Goal: Check status: Check status

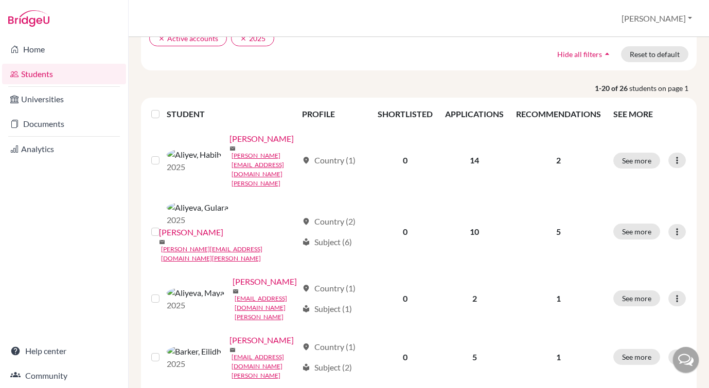
scroll to position [148, 0]
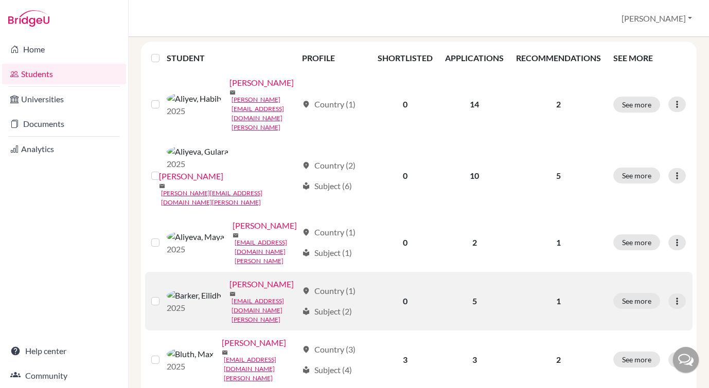
click at [229, 278] on link "[PERSON_NAME]" at bounding box center [261, 284] width 64 height 12
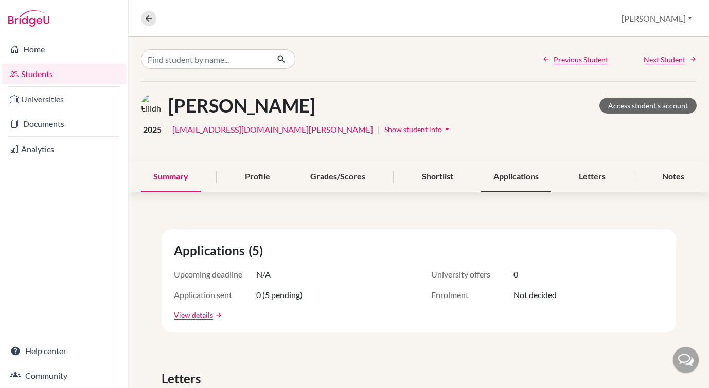
click at [520, 182] on div "Applications" at bounding box center [516, 177] width 70 height 30
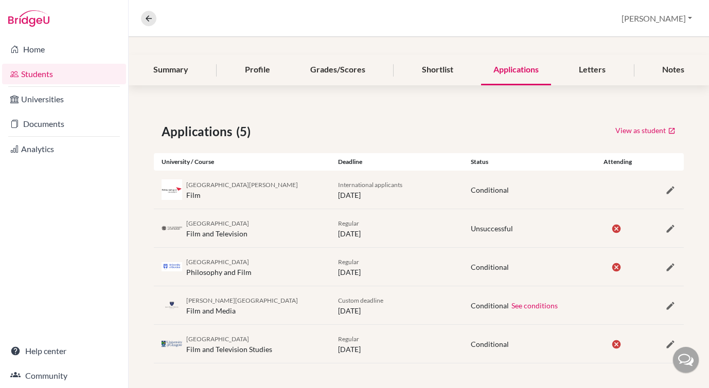
scroll to position [106, 0]
click at [669, 190] on icon "button" at bounding box center [670, 191] width 10 height 10
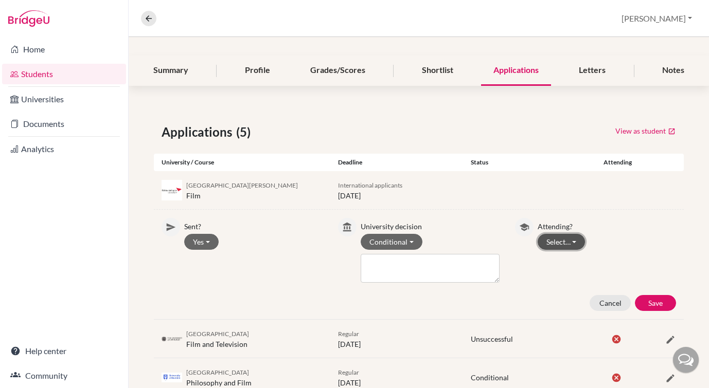
click at [577, 238] on button "Select…" at bounding box center [562, 242] width 48 height 16
click at [579, 272] on button "Attending" at bounding box center [578, 280] width 81 height 16
click at [654, 303] on button "Save" at bounding box center [655, 303] width 41 height 16
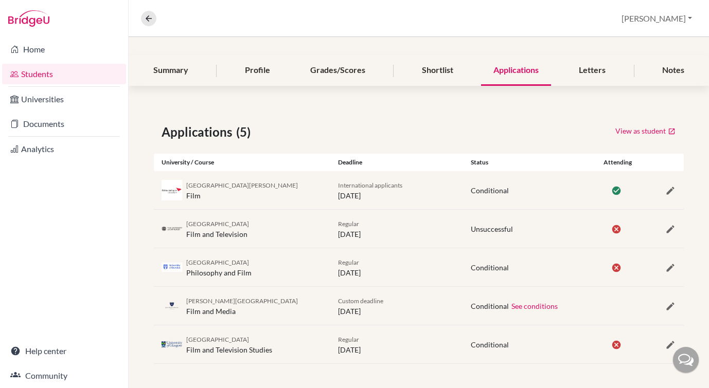
scroll to position [107, 0]
click at [667, 307] on icon "button" at bounding box center [670, 306] width 10 height 10
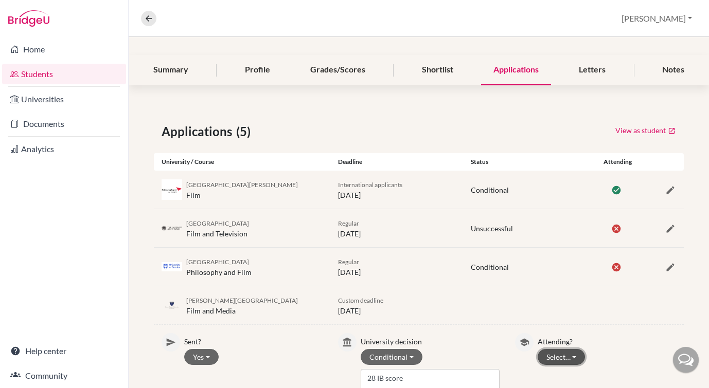
click at [575, 356] on button "Select…" at bounding box center [562, 357] width 48 height 16
click at [580, 336] on button "Not attending" at bounding box center [578, 336] width 81 height 16
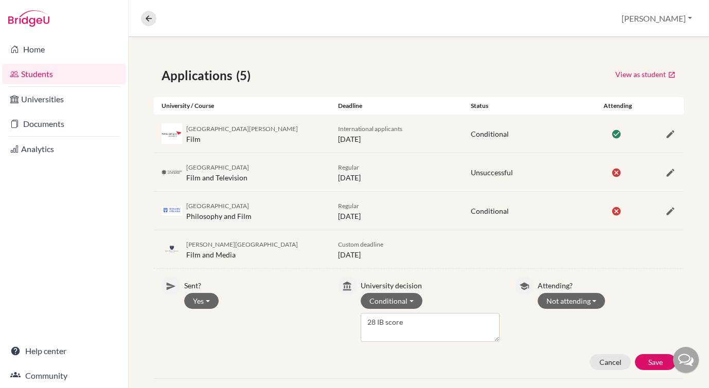
scroll to position [205, 0]
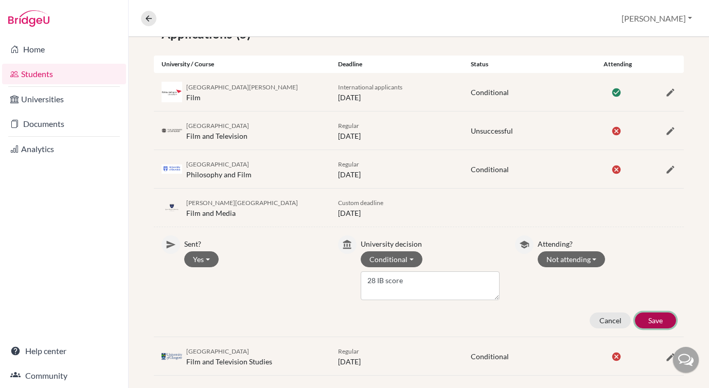
click at [656, 317] on button "Save" at bounding box center [655, 321] width 41 height 16
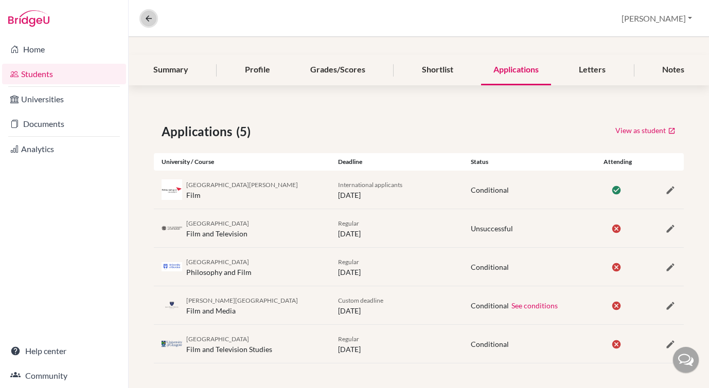
click at [146, 14] on icon at bounding box center [148, 18] width 9 height 9
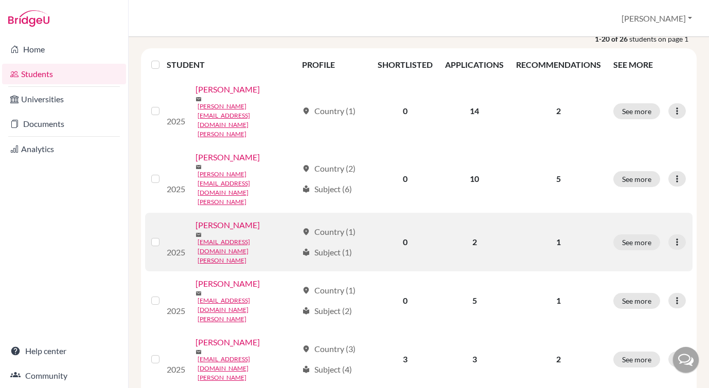
scroll to position [156, 0]
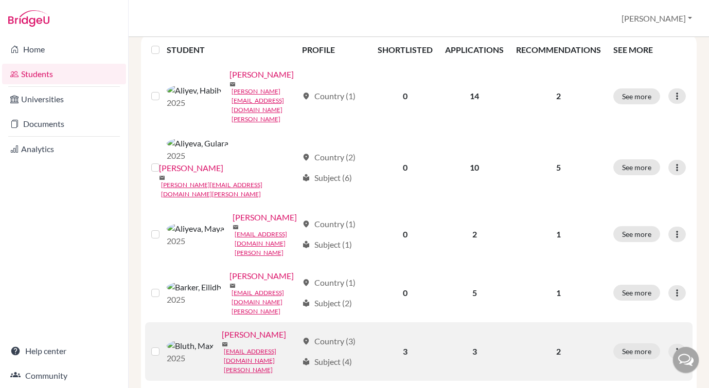
click at [222, 329] on link "[PERSON_NAME]" at bounding box center [254, 335] width 64 height 12
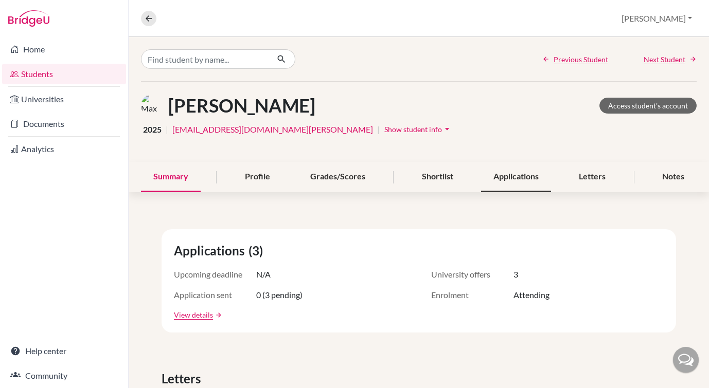
click at [515, 179] on div "Applications" at bounding box center [516, 177] width 70 height 30
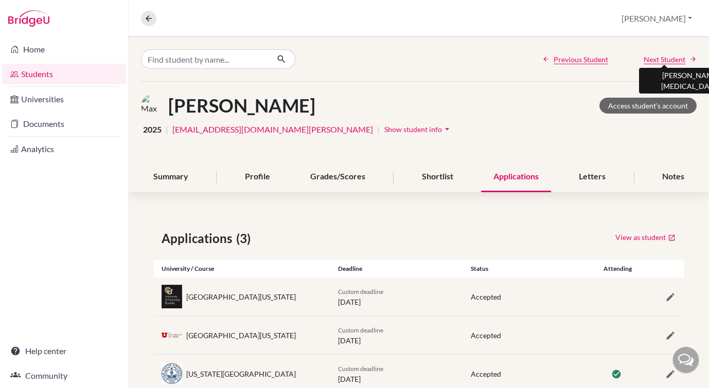
click at [662, 54] on span "Next Student" at bounding box center [665, 59] width 42 height 11
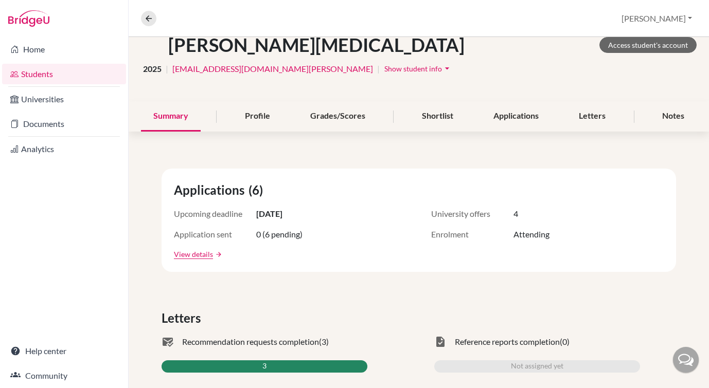
scroll to position [37, 0]
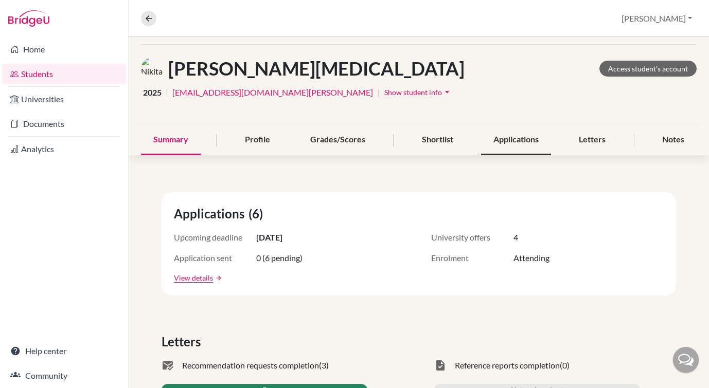
click at [541, 140] on div "Applications" at bounding box center [516, 140] width 70 height 30
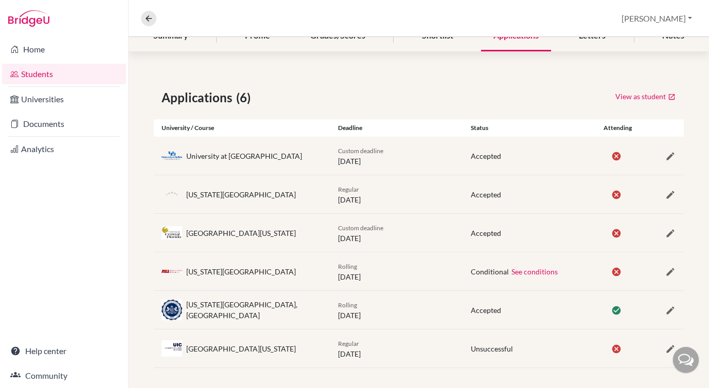
scroll to position [146, 0]
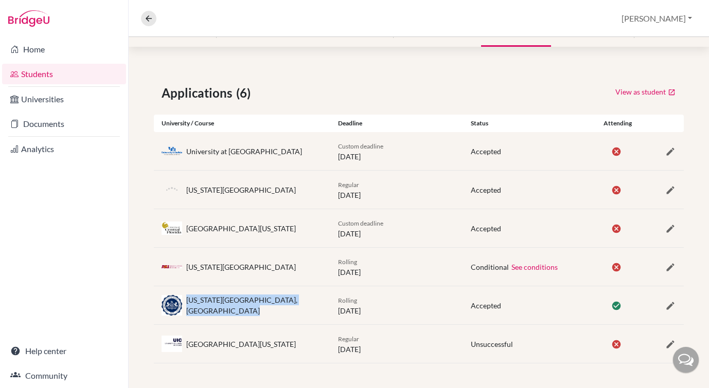
drag, startPoint x: 187, startPoint y: 298, endPoint x: 219, endPoint y: 307, distance: 33.6
click at [219, 308] on div "Pennsylvania State University, University Park" at bounding box center [254, 306] width 136 height 22
copy div "Pennsylvania State University, University Park"
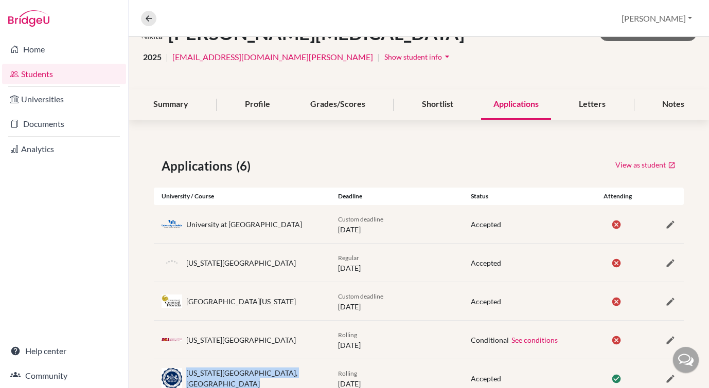
scroll to position [0, 0]
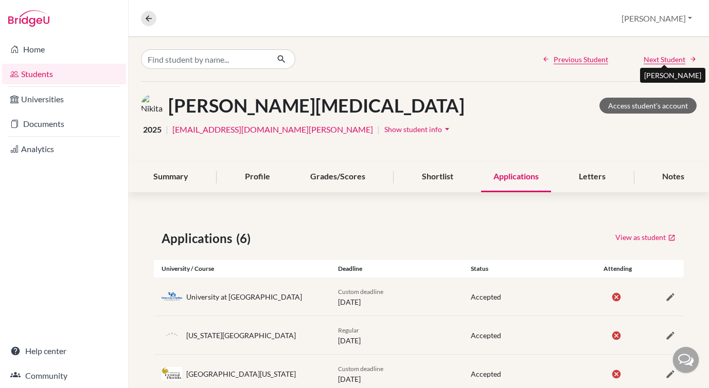
click at [657, 57] on span "Next Student" at bounding box center [665, 59] width 42 height 11
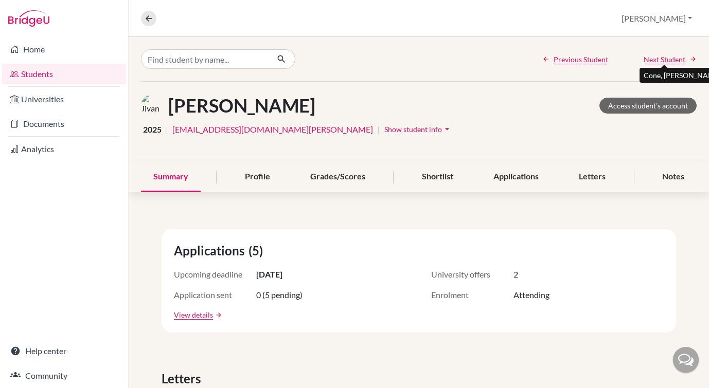
click at [681, 56] on span "Next Student" at bounding box center [665, 59] width 42 height 11
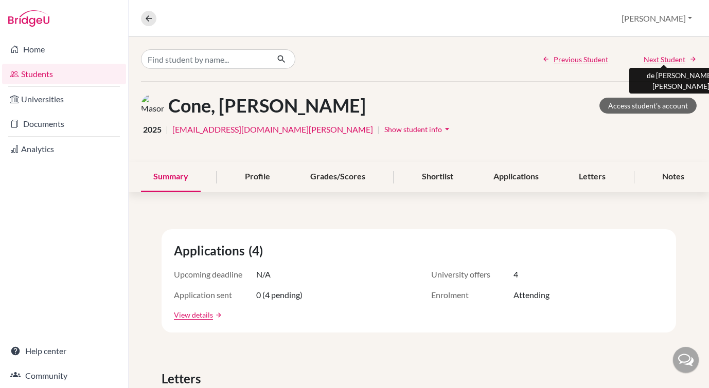
click at [659, 60] on span "Next Student" at bounding box center [665, 59] width 42 height 11
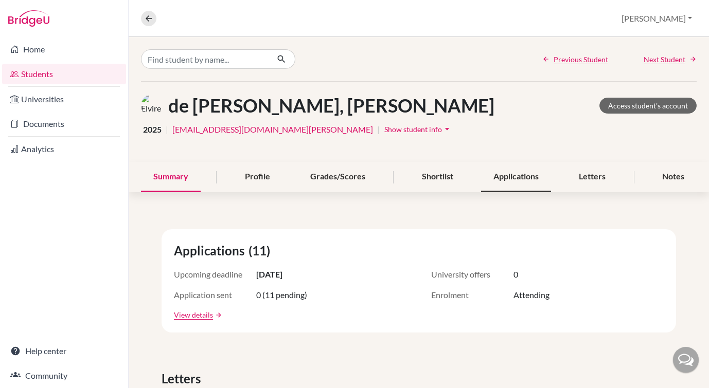
click at [522, 180] on div "Applications" at bounding box center [516, 177] width 70 height 30
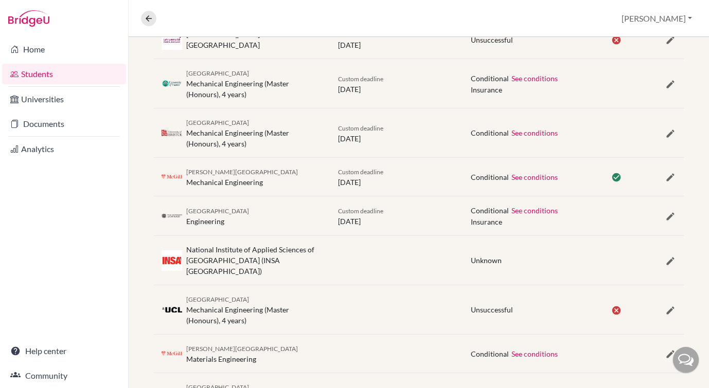
scroll to position [348, 0]
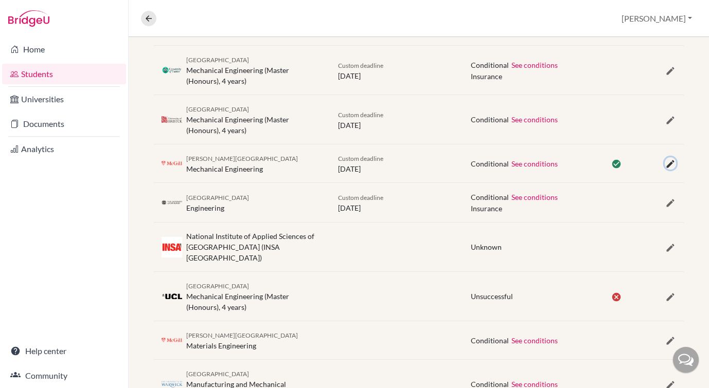
click at [670, 165] on icon "button" at bounding box center [670, 164] width 10 height 10
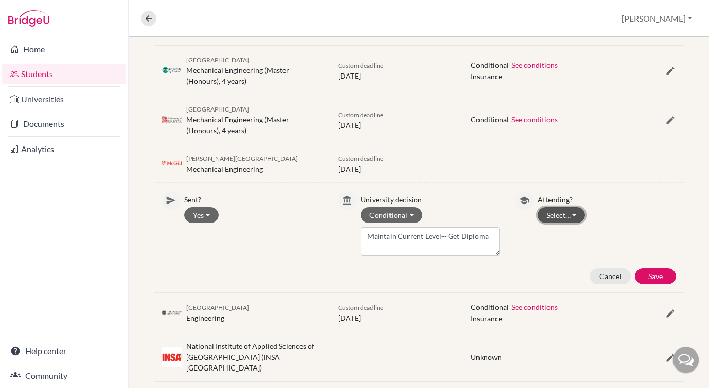
click at [572, 216] on button "Select…" at bounding box center [562, 215] width 48 height 16
click at [569, 251] on button "Not attending" at bounding box center [578, 253] width 81 height 16
click at [666, 277] on button "Save" at bounding box center [655, 277] width 41 height 16
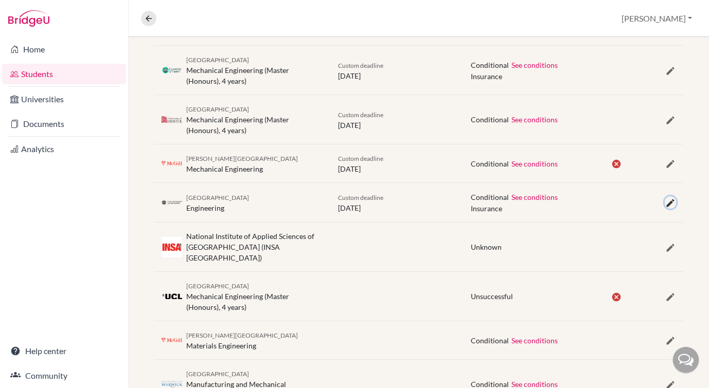
click at [669, 205] on icon "button" at bounding box center [670, 203] width 10 height 10
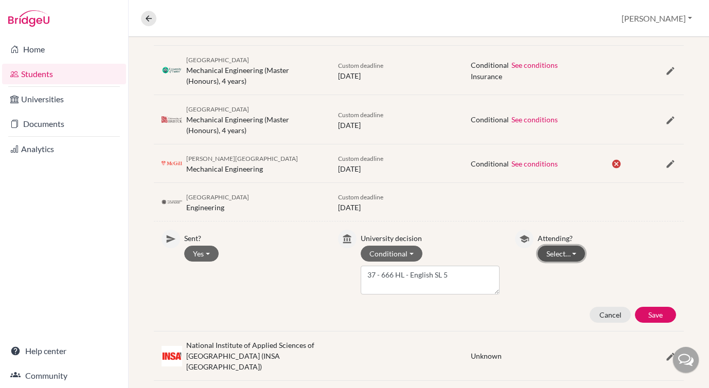
click at [574, 250] on button "Select…" at bounding box center [562, 254] width 48 height 16
click at [570, 290] on button "Not attending" at bounding box center [578, 292] width 81 height 16
click at [654, 313] on button "Save" at bounding box center [655, 315] width 41 height 16
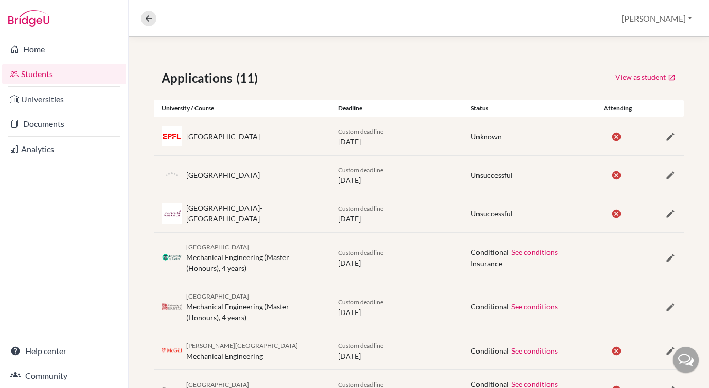
scroll to position [0, 0]
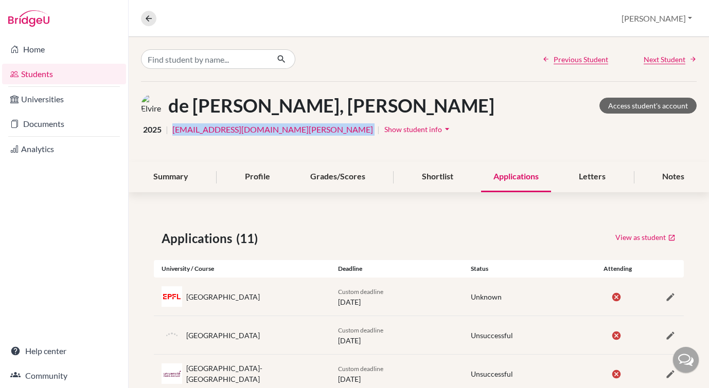
drag, startPoint x: 280, startPoint y: 129, endPoint x: 170, endPoint y: 130, distance: 109.6
click at [170, 130] on div "2025 | edeguillebon@student.tisa.az | Show student info arrow_drop_down" at bounding box center [419, 129] width 556 height 16
copy div "[EMAIL_ADDRESS][DOMAIN_NAME][PERSON_NAME]"
click at [657, 60] on span "Next Student" at bounding box center [665, 59] width 42 height 11
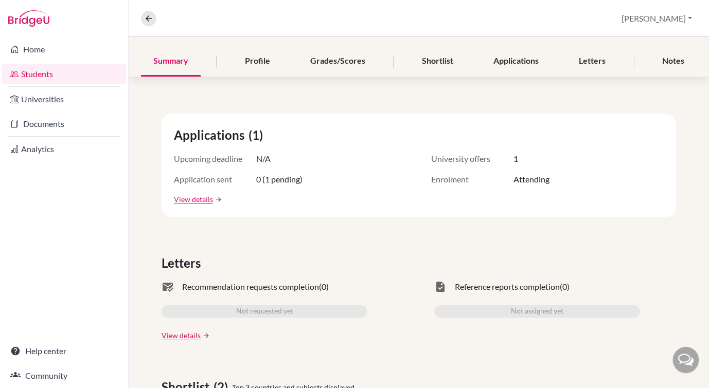
scroll to position [96, 0]
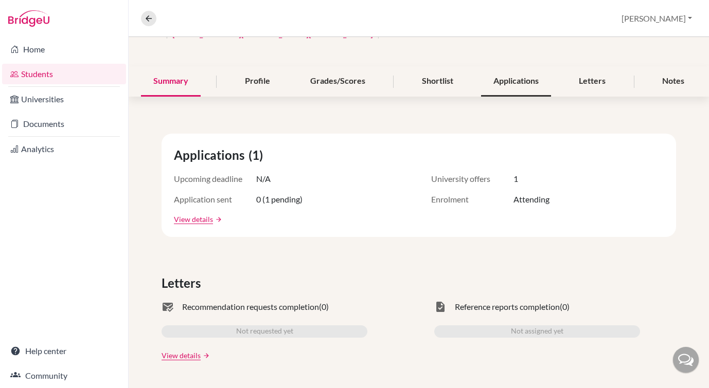
click at [514, 78] on div "Applications" at bounding box center [516, 81] width 70 height 30
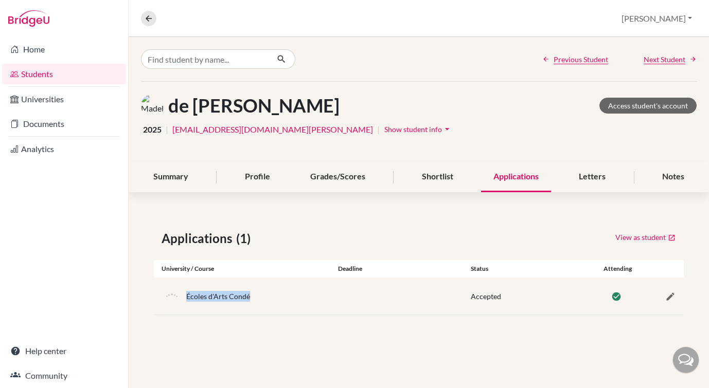
drag, startPoint x: 261, startPoint y: 299, endPoint x: 187, endPoint y: 295, distance: 73.7
click at [187, 296] on div "Écoles d'Arts Condé" at bounding box center [242, 296] width 176 height 21
copy div "Écoles d'Arts Condé"
click at [649, 59] on span "Next Student" at bounding box center [665, 59] width 42 height 11
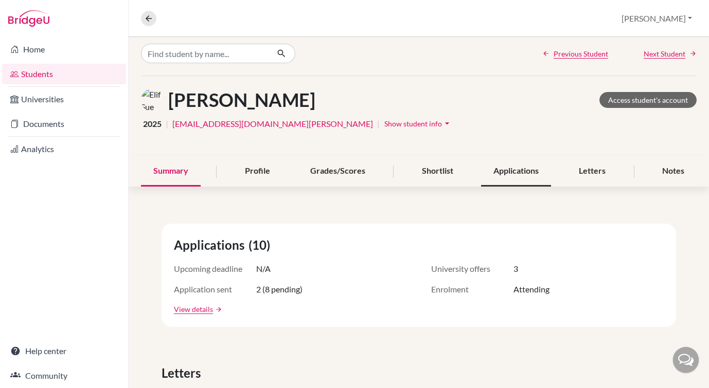
click at [518, 177] on div "Applications" at bounding box center [516, 171] width 70 height 30
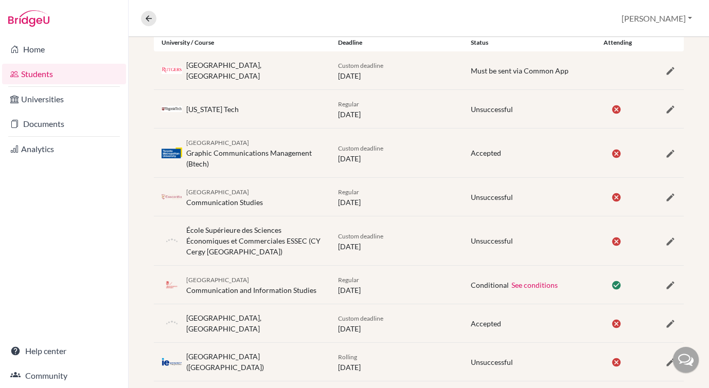
scroll to position [252, 0]
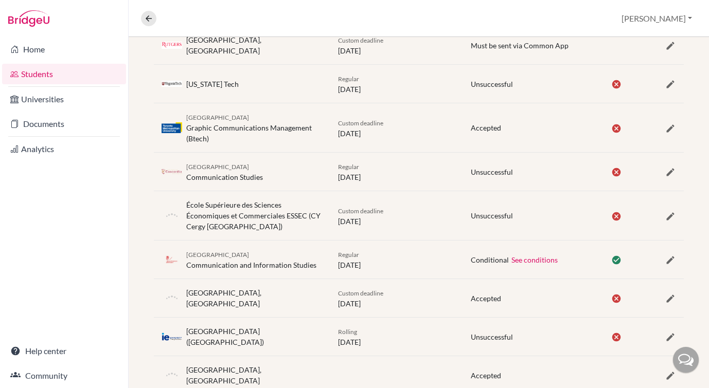
drag, startPoint x: 258, startPoint y: 254, endPoint x: 185, endPoint y: 254, distance: 73.1
click at [185, 254] on div "University of Groningen Communication and Information Studies" at bounding box center [242, 260] width 176 height 22
copy span "[GEOGRAPHIC_DATA]"
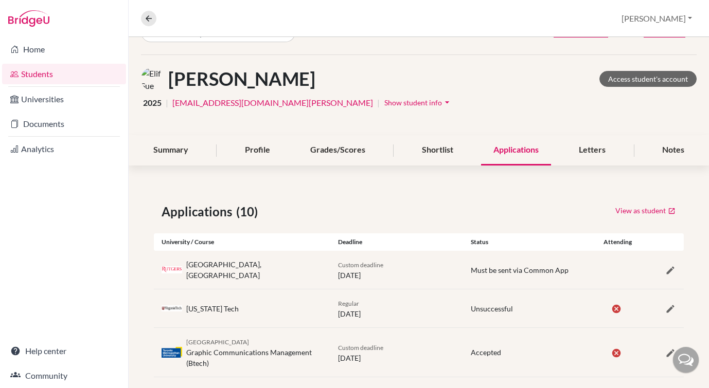
scroll to position [0, 0]
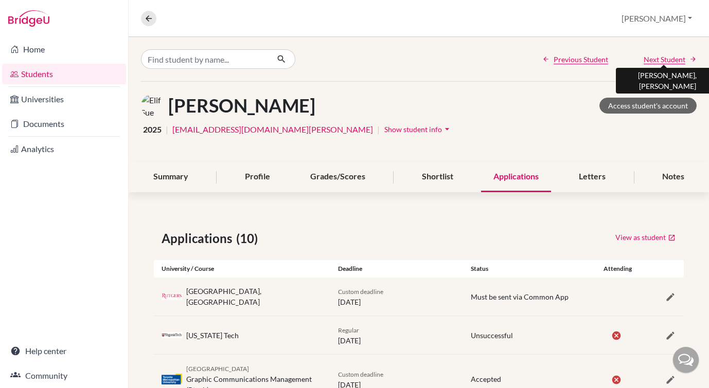
click at [652, 56] on span "Next Student" at bounding box center [665, 59] width 42 height 11
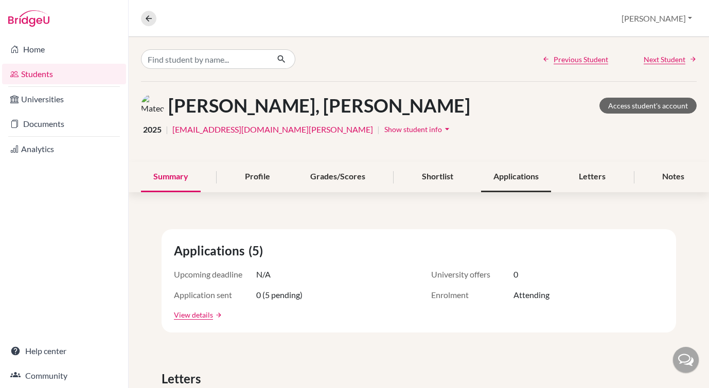
click at [504, 173] on div "Applications" at bounding box center [516, 177] width 70 height 30
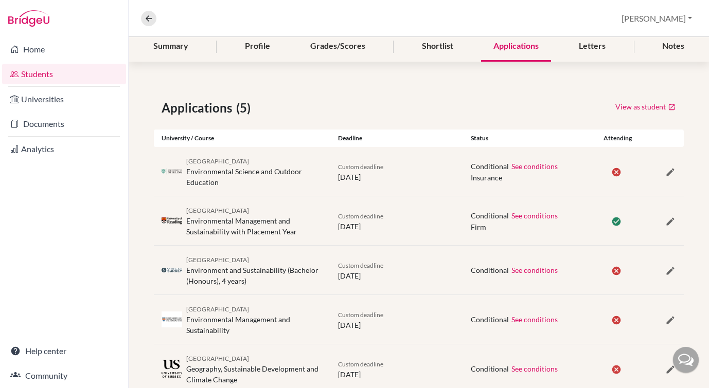
scroll to position [158, 0]
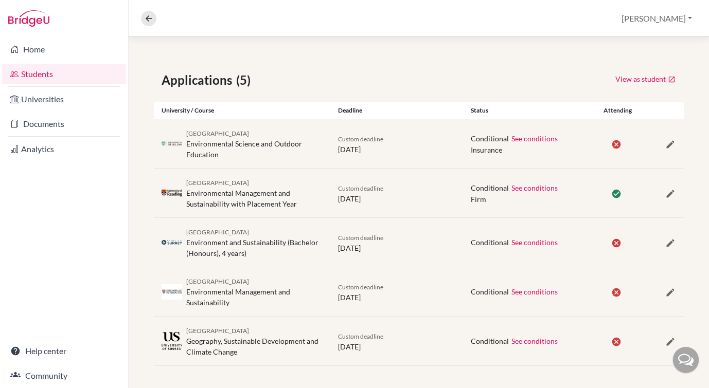
drag, startPoint x: 248, startPoint y: 182, endPoint x: 186, endPoint y: 180, distance: 61.8
click at [186, 180] on div "University of Reading Environmental Management and Sustainability with Placemen…" at bounding box center [254, 193] width 136 height 32
copy span "[GEOGRAPHIC_DATA]"
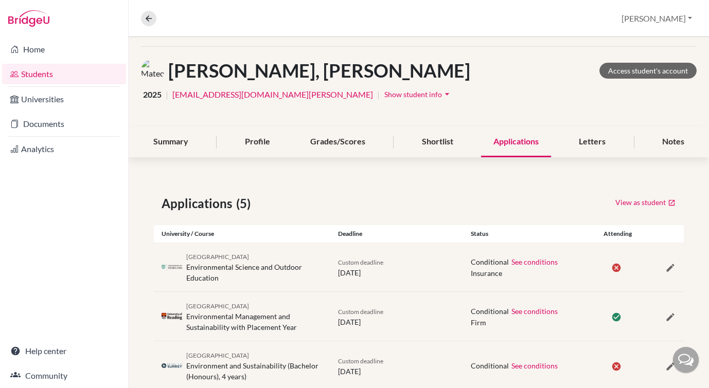
scroll to position [0, 0]
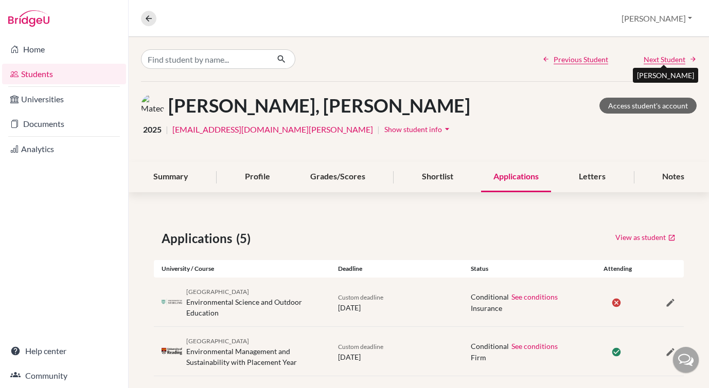
click at [672, 59] on span "Next Student" at bounding box center [665, 59] width 42 height 11
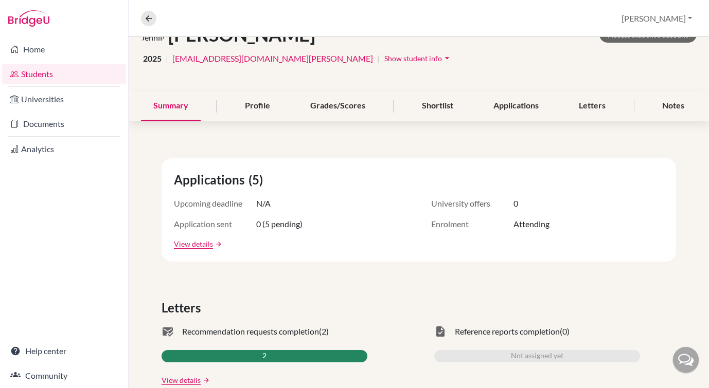
scroll to position [113, 0]
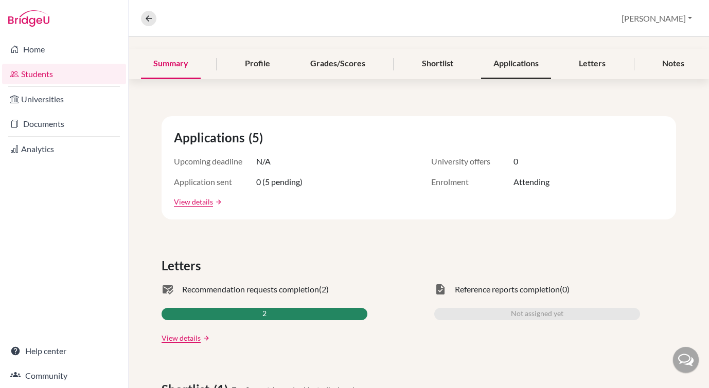
click at [506, 66] on div "Applications" at bounding box center [516, 64] width 70 height 30
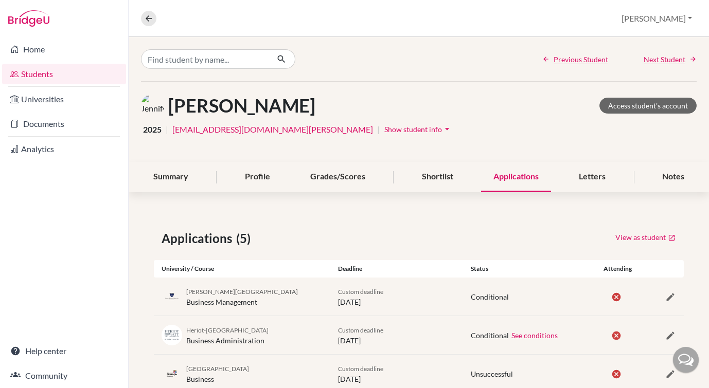
scroll to position [106, 0]
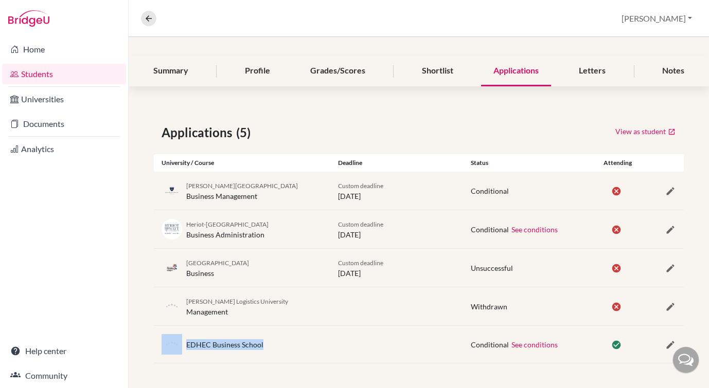
drag, startPoint x: 265, startPoint y: 348, endPoint x: 183, endPoint y: 346, distance: 82.3
click at [183, 346] on div "EDHEC Business School" at bounding box center [242, 344] width 176 height 21
copy div "EDHEC Business School"
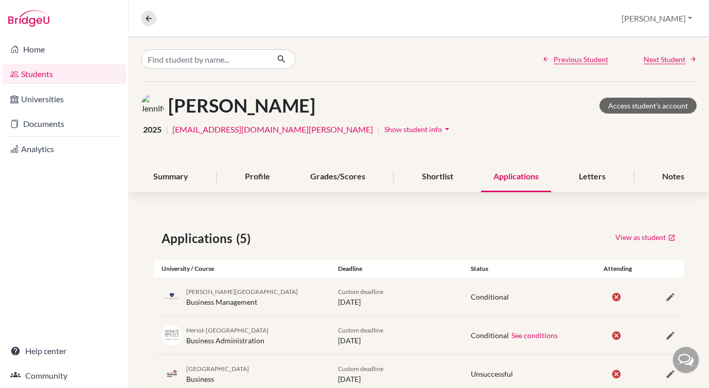
click at [32, 68] on link "Students" at bounding box center [64, 74] width 124 height 21
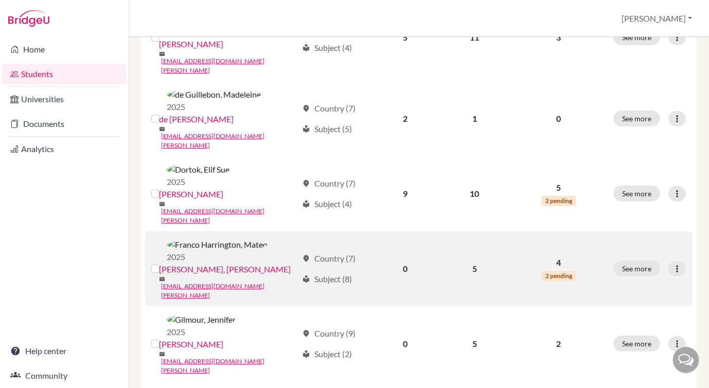
scroll to position [791, 0]
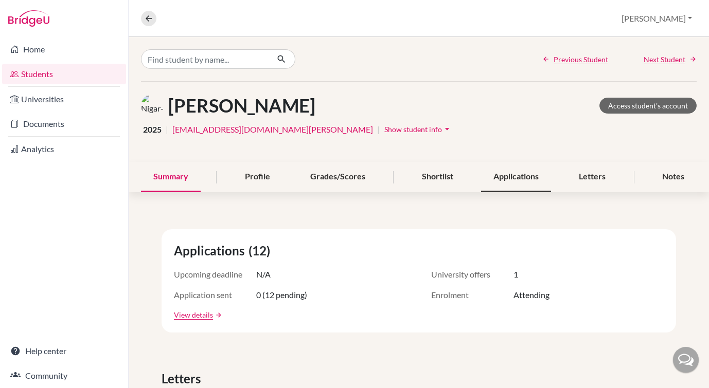
click at [508, 180] on div "Applications" at bounding box center [516, 177] width 70 height 30
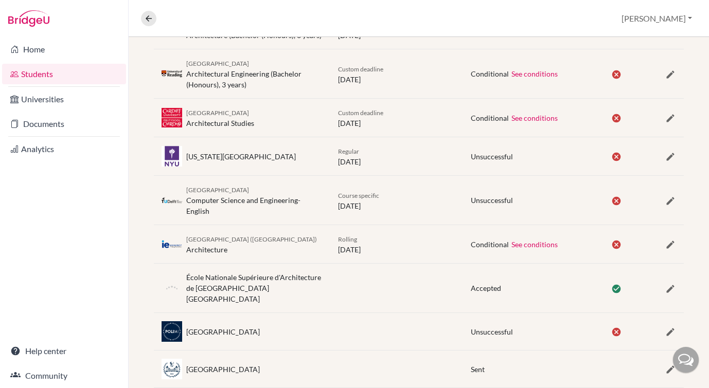
scroll to position [386, 0]
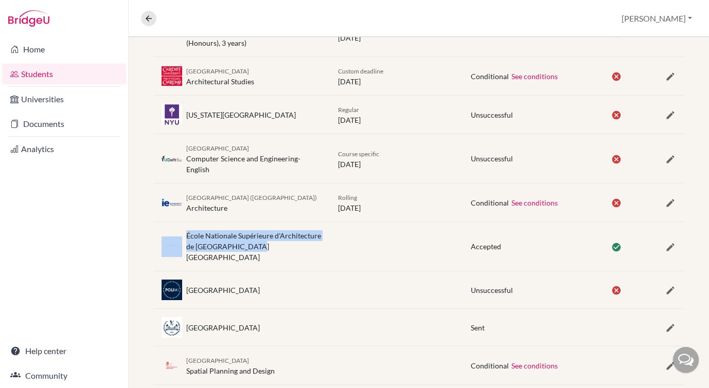
drag, startPoint x: 247, startPoint y: 235, endPoint x: 182, endPoint y: 227, distance: 65.8
click at [182, 230] on div "École Nationale Supérieure d'Architecture de [GEOGRAPHIC_DATA] [GEOGRAPHIC_DATA]" at bounding box center [242, 246] width 176 height 32
copy div "École Nationale Supérieure d'Architecture de [GEOGRAPHIC_DATA] [GEOGRAPHIC_DATA]"
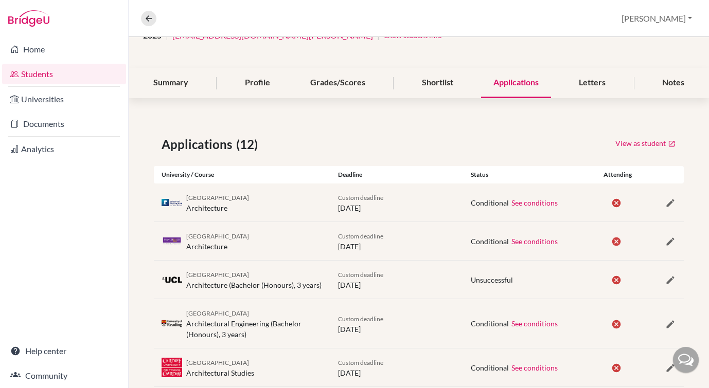
scroll to position [0, 0]
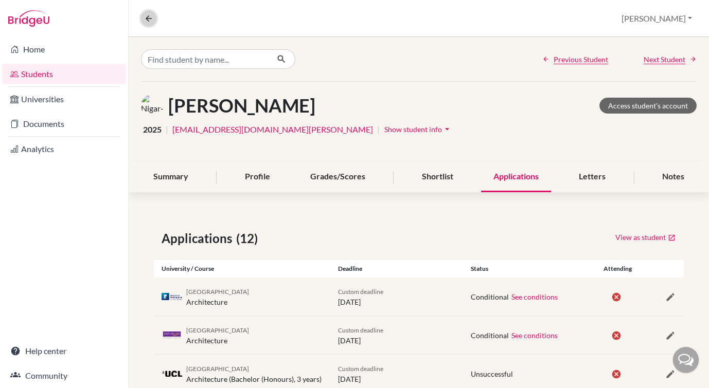
click at [147, 19] on icon at bounding box center [148, 18] width 9 height 9
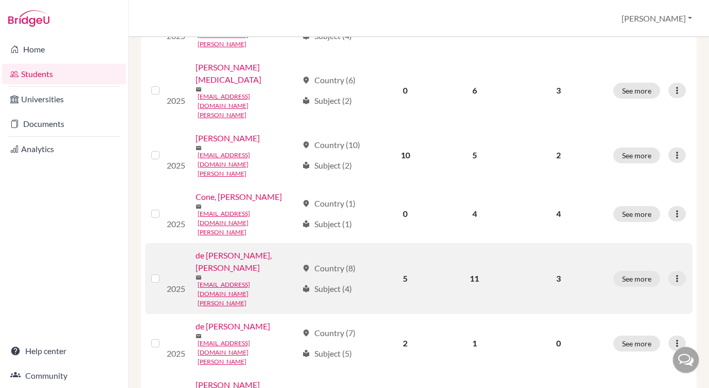
scroll to position [486, 0]
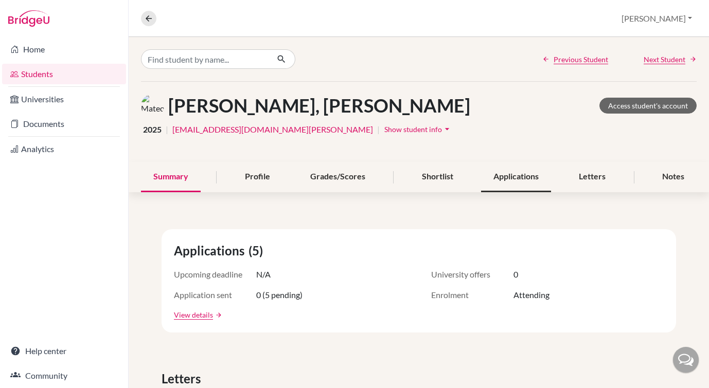
click at [515, 176] on div "Applications" at bounding box center [516, 177] width 70 height 30
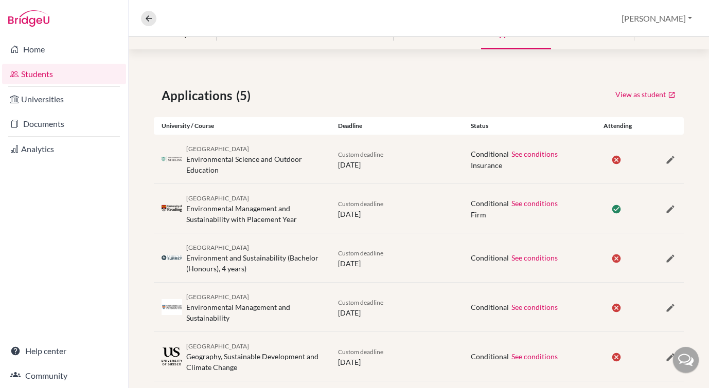
scroll to position [161, 0]
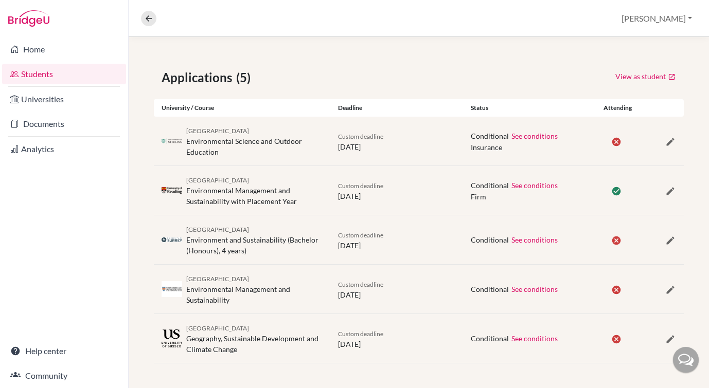
drag, startPoint x: 252, startPoint y: 181, endPoint x: 185, endPoint y: 177, distance: 67.0
click at [185, 177] on div "University of Reading Environmental Management and Sustainability with Placemen…" at bounding box center [242, 190] width 176 height 32
copy span "[GEOGRAPHIC_DATA]"
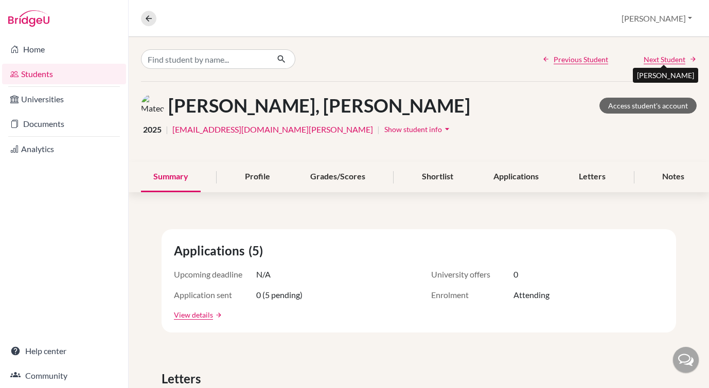
click at [665, 64] on span "Next Student" at bounding box center [665, 59] width 42 height 11
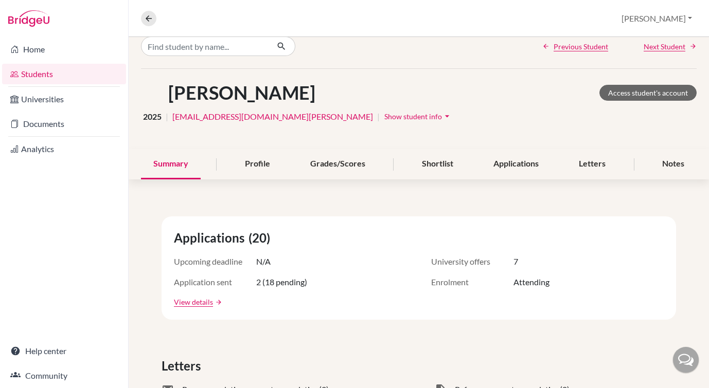
scroll to position [14, 0]
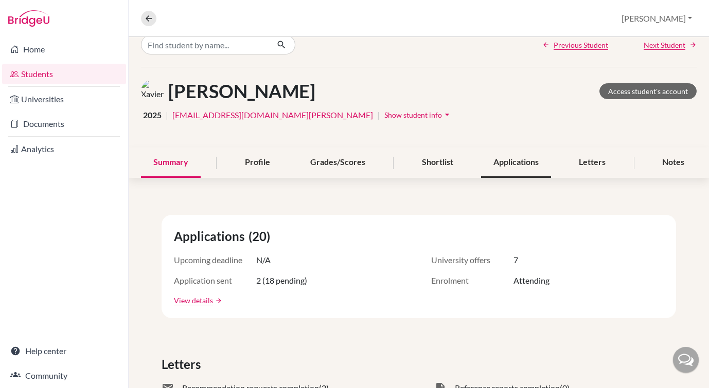
click at [496, 170] on div "Applications" at bounding box center [516, 163] width 70 height 30
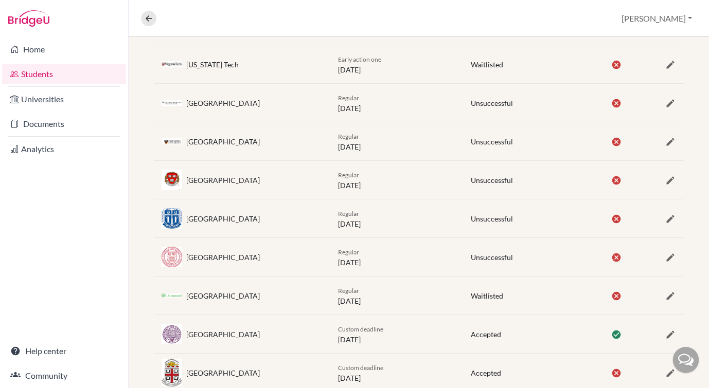
scroll to position [402, 0]
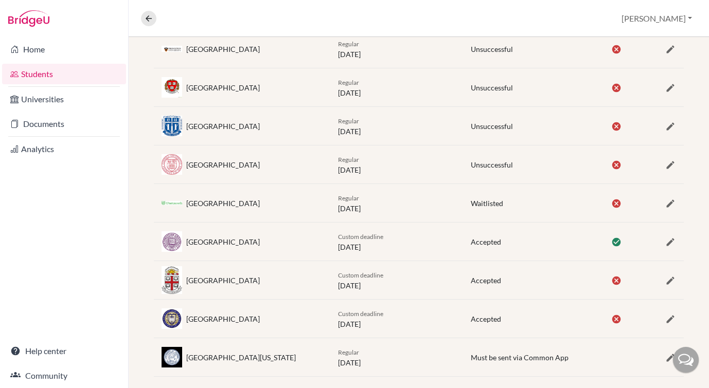
drag, startPoint x: 270, startPoint y: 244, endPoint x: 187, endPoint y: 242, distance: 83.4
click at [187, 242] on div "[GEOGRAPHIC_DATA]" at bounding box center [242, 241] width 176 height 21
copy div "[GEOGRAPHIC_DATA]"
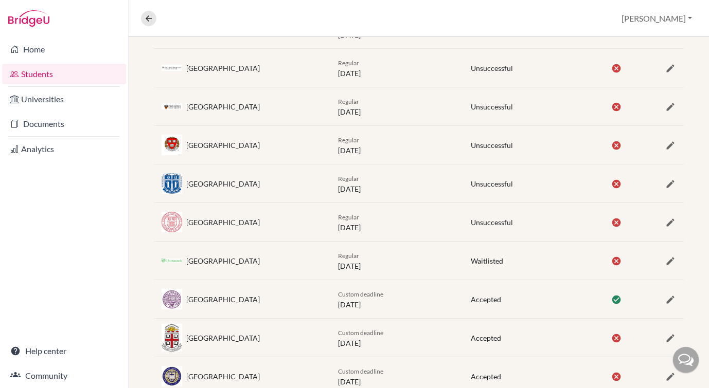
scroll to position [0, 0]
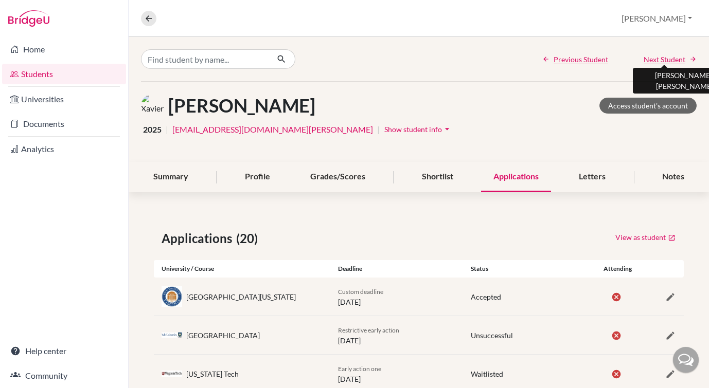
click at [666, 64] on span "Next Student" at bounding box center [665, 59] width 42 height 11
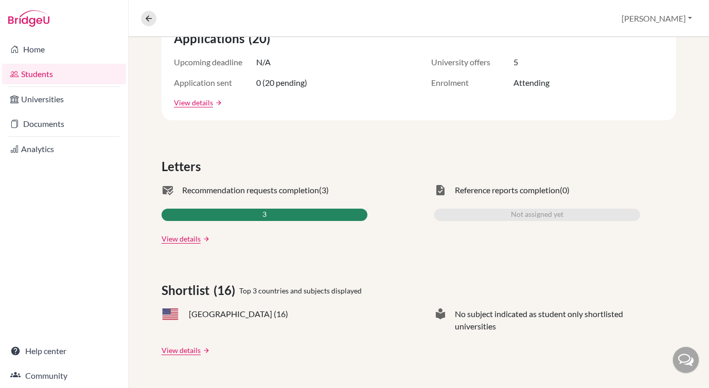
scroll to position [51, 0]
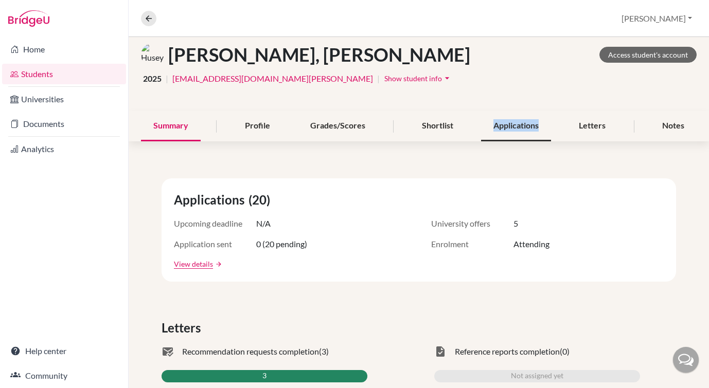
click at [502, 128] on div "Applications" at bounding box center [516, 126] width 70 height 30
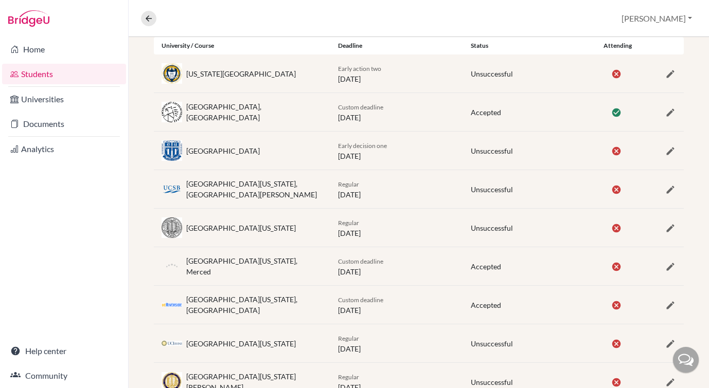
scroll to position [158, 0]
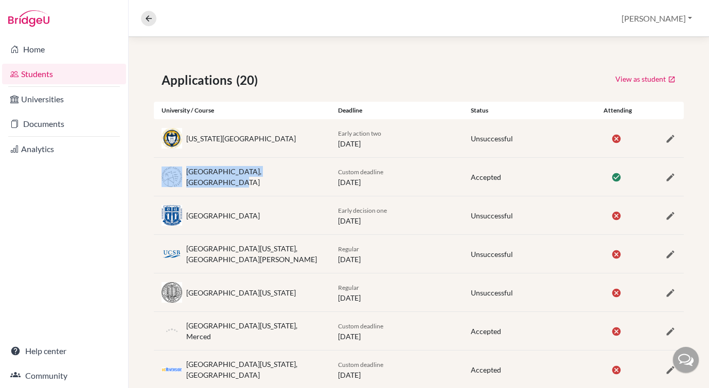
drag, startPoint x: 299, startPoint y: 177, endPoint x: 185, endPoint y: 173, distance: 114.3
click at [185, 173] on div "[GEOGRAPHIC_DATA], [GEOGRAPHIC_DATA]" at bounding box center [242, 177] width 176 height 22
copy div "[GEOGRAPHIC_DATA], [GEOGRAPHIC_DATA]"
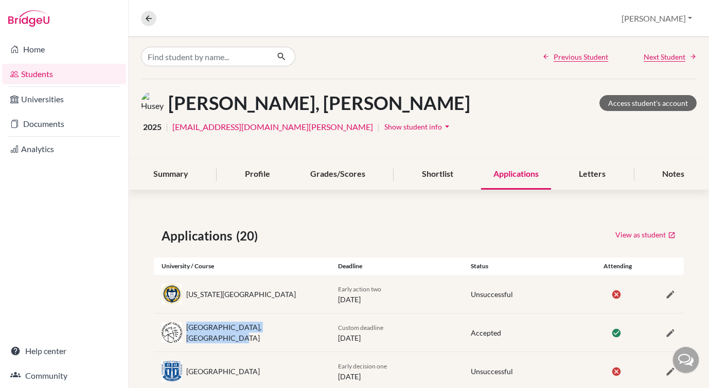
scroll to position [0, 0]
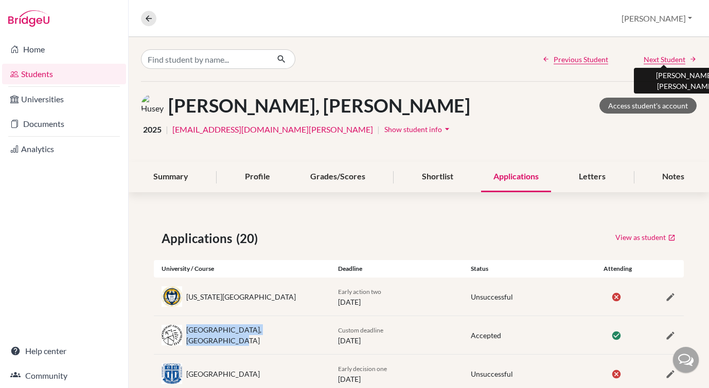
click at [657, 58] on span "Next Student" at bounding box center [665, 59] width 42 height 11
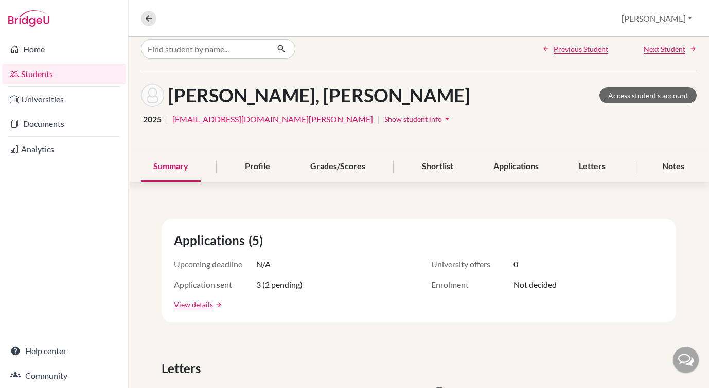
scroll to position [11, 0]
click at [518, 166] on div "Applications" at bounding box center [516, 166] width 70 height 30
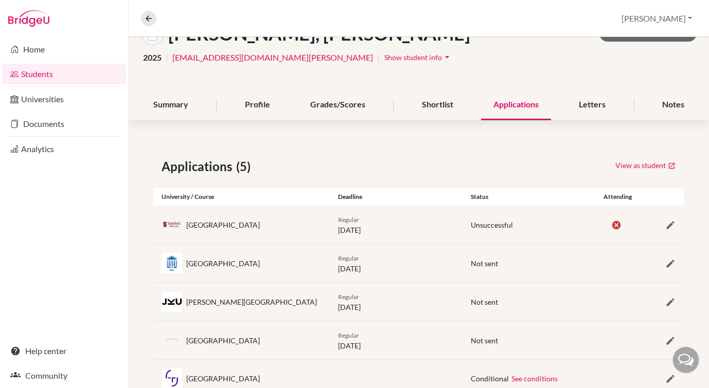
scroll to position [106, 0]
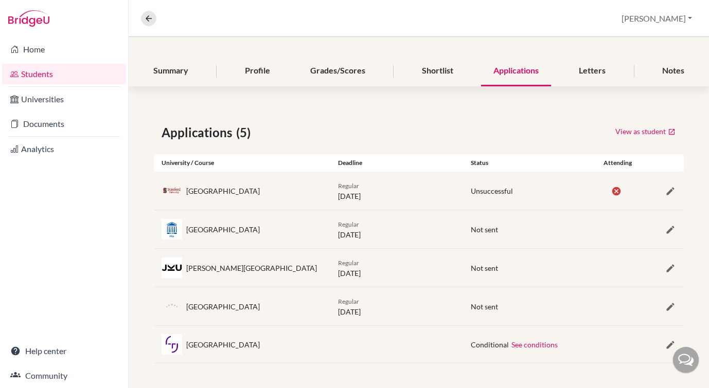
drag, startPoint x: 252, startPoint y: 343, endPoint x: 185, endPoint y: 343, distance: 66.9
click at [185, 343] on div "[GEOGRAPHIC_DATA]" at bounding box center [242, 344] width 176 height 21
copy div "[GEOGRAPHIC_DATA]"
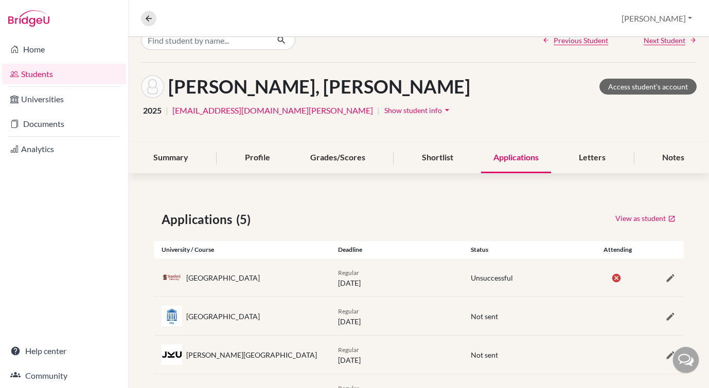
scroll to position [0, 0]
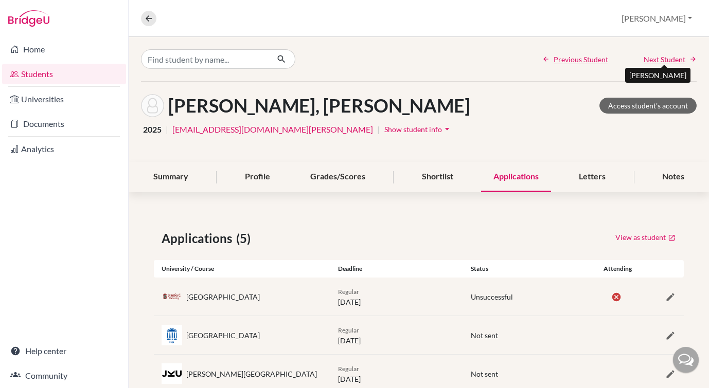
click at [667, 62] on span "Next Student" at bounding box center [665, 59] width 42 height 11
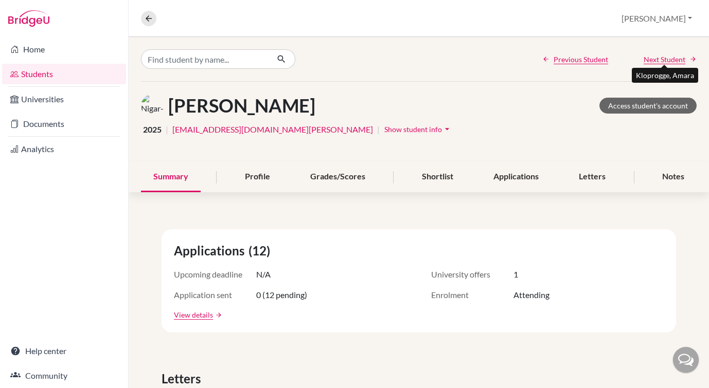
click at [667, 58] on span "Next Student" at bounding box center [665, 59] width 42 height 11
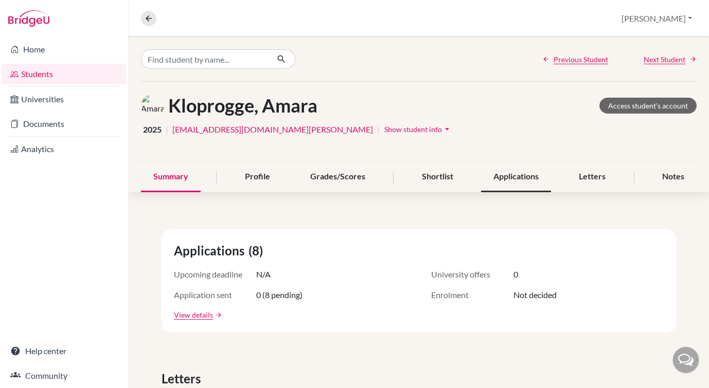
click at [518, 184] on div "Applications" at bounding box center [516, 177] width 70 height 30
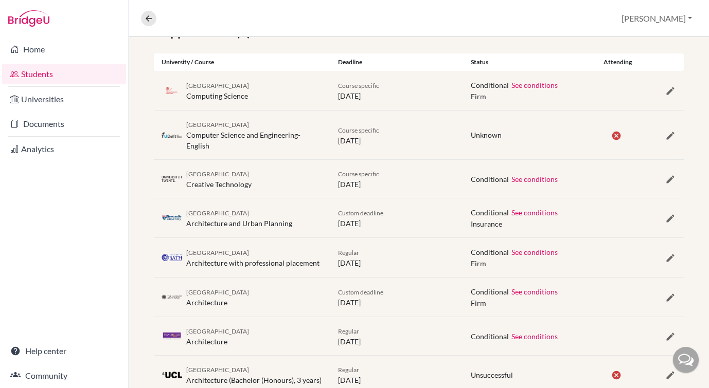
scroll to position [205, 0]
drag, startPoint x: 257, startPoint y: 86, endPoint x: 182, endPoint y: 90, distance: 74.7
click at [182, 90] on div "[GEOGRAPHIC_DATA] Computing Science" at bounding box center [242, 92] width 176 height 22
copy div "[GEOGRAPHIC_DATA]"
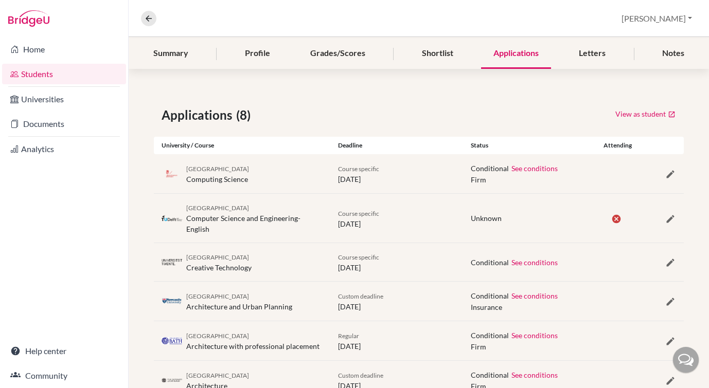
scroll to position [0, 0]
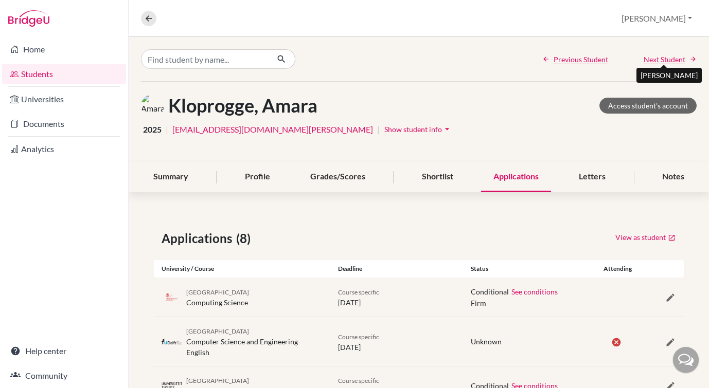
click at [666, 60] on span "Next Student" at bounding box center [665, 59] width 42 height 11
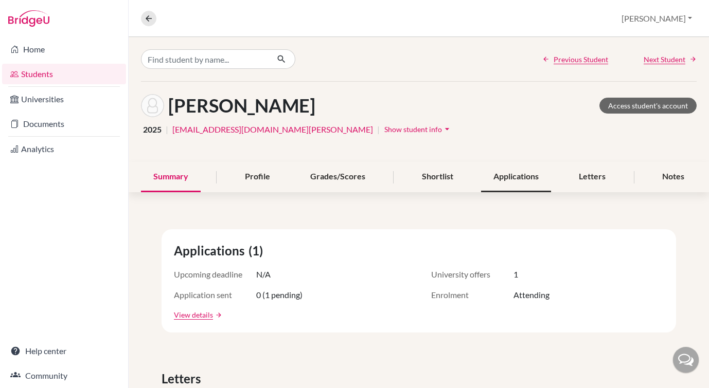
click at [523, 177] on div "Applications" at bounding box center [516, 177] width 70 height 30
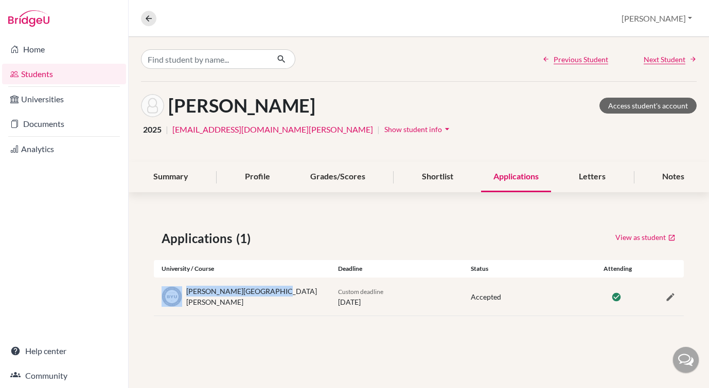
drag, startPoint x: 270, startPoint y: 297, endPoint x: 183, endPoint y: 299, distance: 87.0
click at [183, 299] on div "[PERSON_NAME][GEOGRAPHIC_DATA][PERSON_NAME]" at bounding box center [242, 297] width 176 height 22
copy div "[PERSON_NAME][GEOGRAPHIC_DATA][PERSON_NAME]"
click at [667, 57] on span "Next Student" at bounding box center [665, 59] width 42 height 11
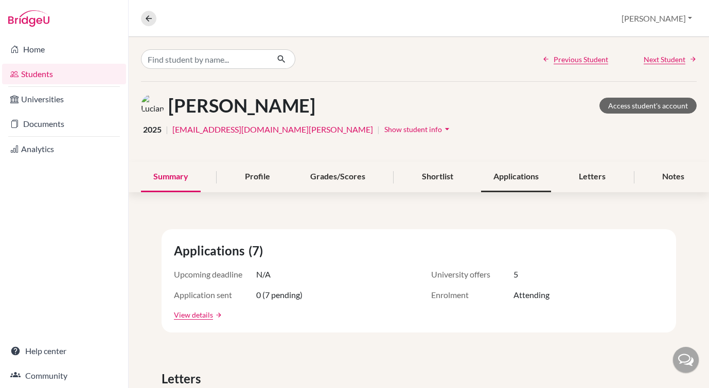
click at [534, 177] on div "Applications" at bounding box center [516, 177] width 70 height 30
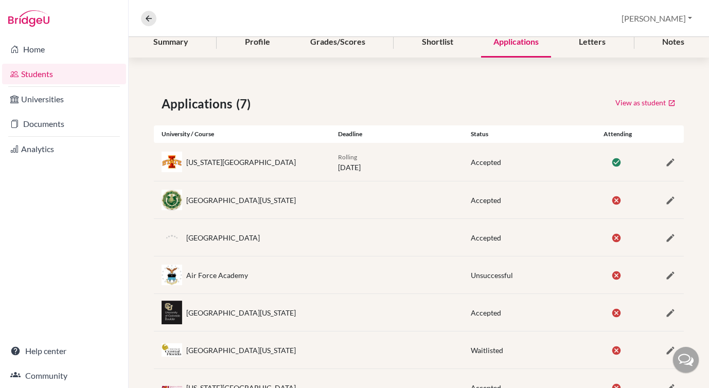
scroll to position [178, 0]
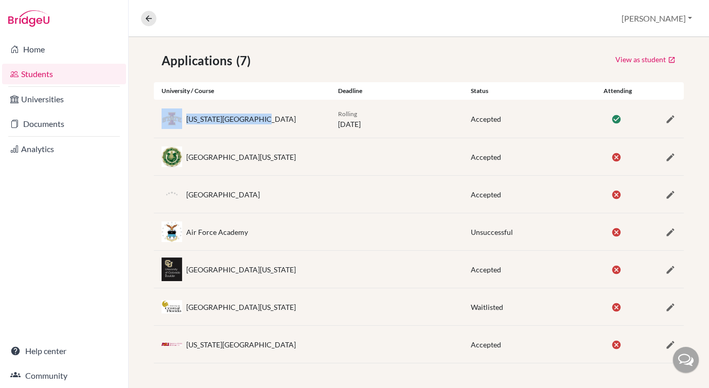
drag, startPoint x: 258, startPoint y: 115, endPoint x: 183, endPoint y: 117, distance: 75.1
click at [183, 117] on div "[US_STATE][GEOGRAPHIC_DATA]" at bounding box center [242, 119] width 176 height 21
copy div "[US_STATE][GEOGRAPHIC_DATA]"
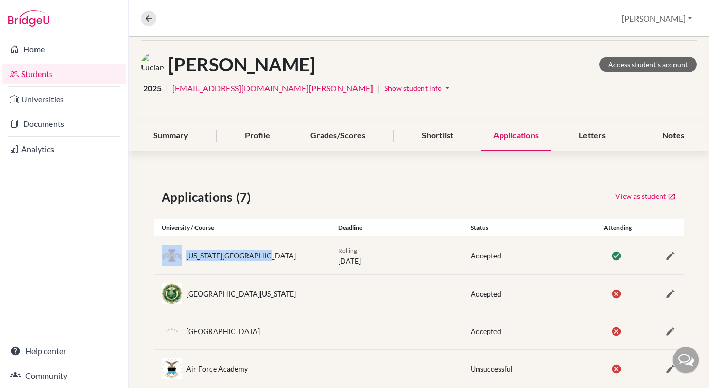
scroll to position [0, 0]
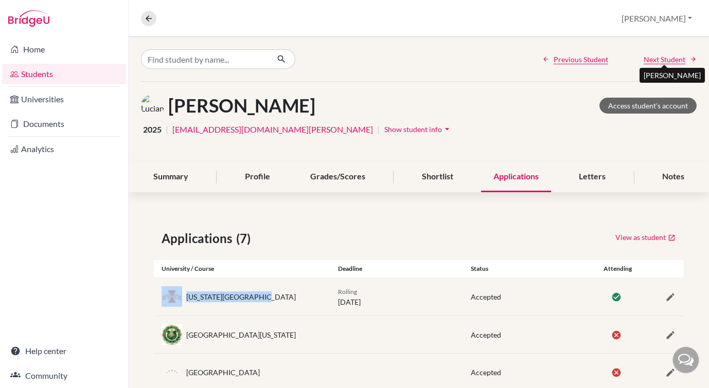
click at [655, 58] on span "Next Student" at bounding box center [665, 59] width 42 height 11
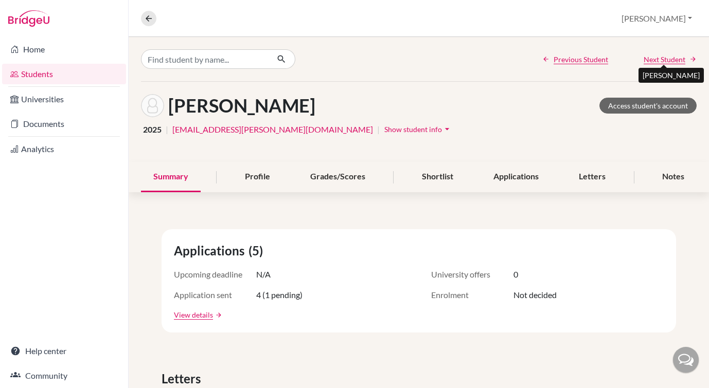
click at [669, 60] on span "Next Student" at bounding box center [665, 59] width 42 height 11
click at [524, 185] on div "Applications" at bounding box center [516, 177] width 70 height 30
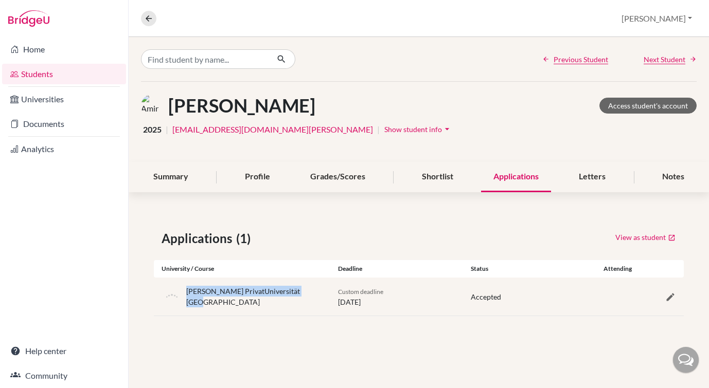
drag, startPoint x: 309, startPoint y: 299, endPoint x: 185, endPoint y: 300, distance: 124.0
click at [185, 300] on div "[PERSON_NAME] PrivatUniversität [GEOGRAPHIC_DATA]" at bounding box center [242, 297] width 176 height 22
copy div "[PERSON_NAME] PrivatUniversität [GEOGRAPHIC_DATA]"
click at [667, 62] on span "Next Student" at bounding box center [665, 59] width 42 height 11
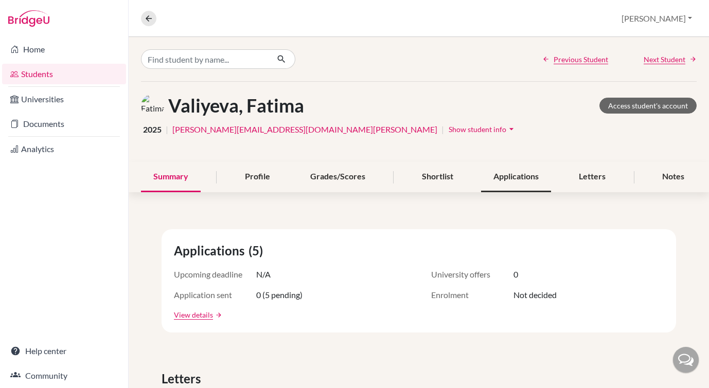
click at [536, 179] on div "Applications" at bounding box center [516, 177] width 70 height 30
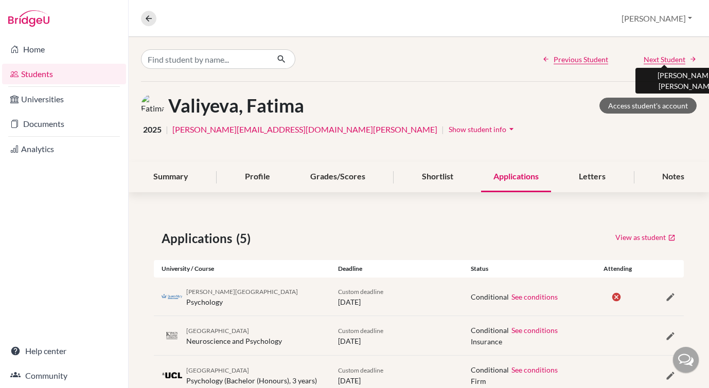
click at [666, 59] on span "Next Student" at bounding box center [665, 59] width 42 height 11
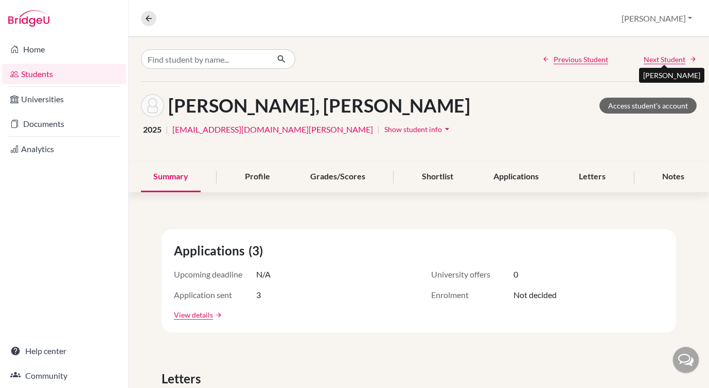
click at [667, 58] on span "Next Student" at bounding box center [665, 59] width 42 height 11
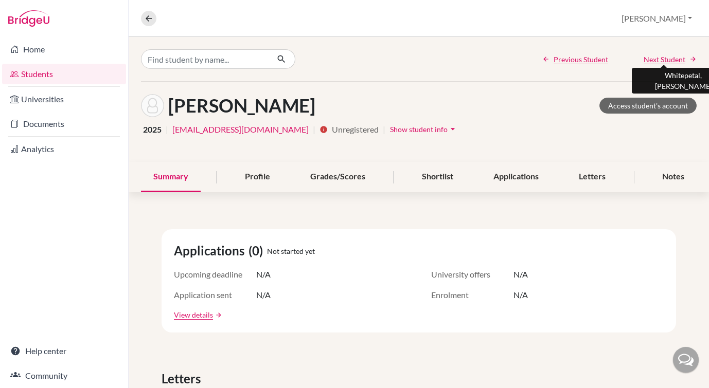
click at [667, 58] on span "Next Student" at bounding box center [665, 59] width 42 height 11
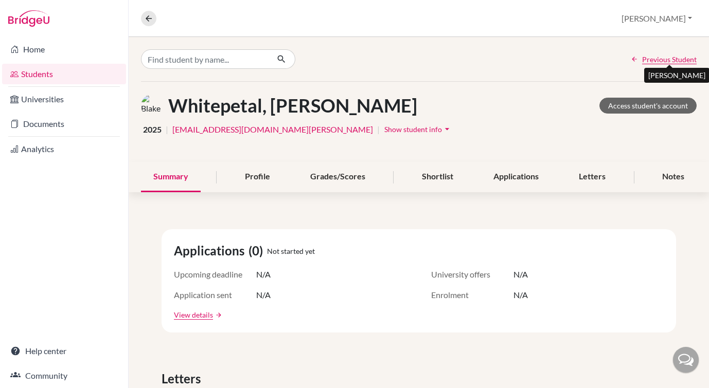
click at [667, 58] on span "Previous Student" at bounding box center [669, 59] width 55 height 11
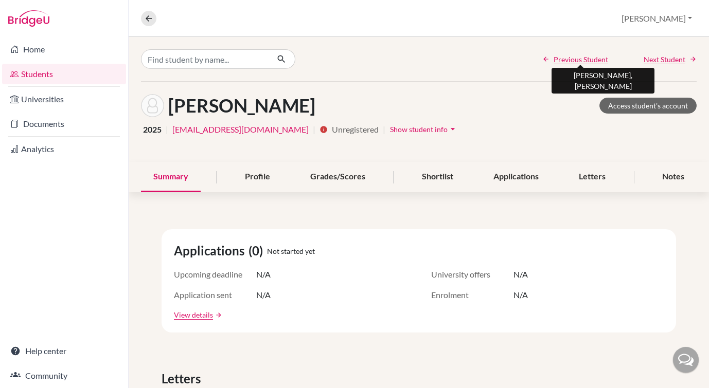
click at [575, 57] on span "Previous Student" at bounding box center [581, 59] width 55 height 11
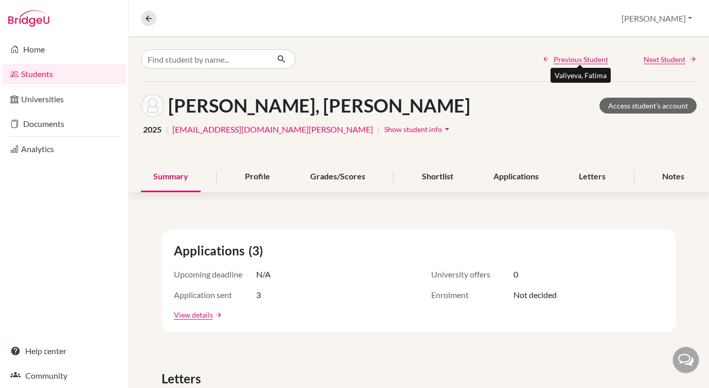
click at [575, 57] on span "Previous Student" at bounding box center [581, 59] width 55 height 11
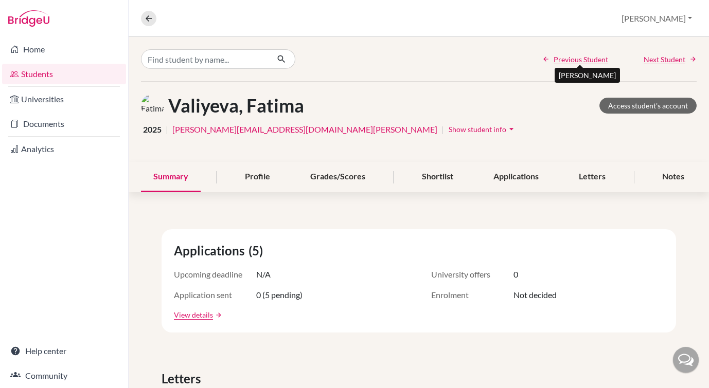
click at [575, 57] on span "Previous Student" at bounding box center [581, 59] width 55 height 11
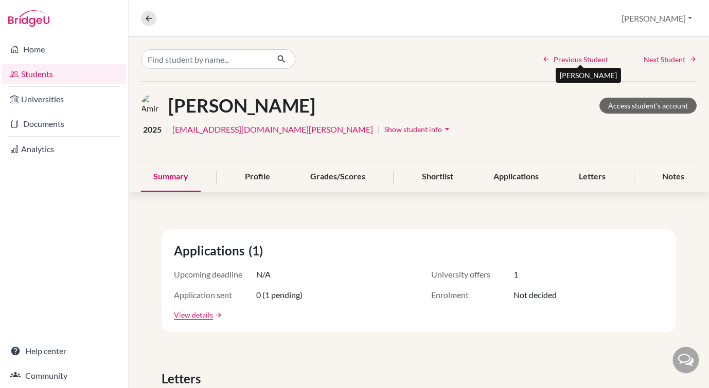
click at [575, 57] on span "Previous Student" at bounding box center [581, 59] width 55 height 11
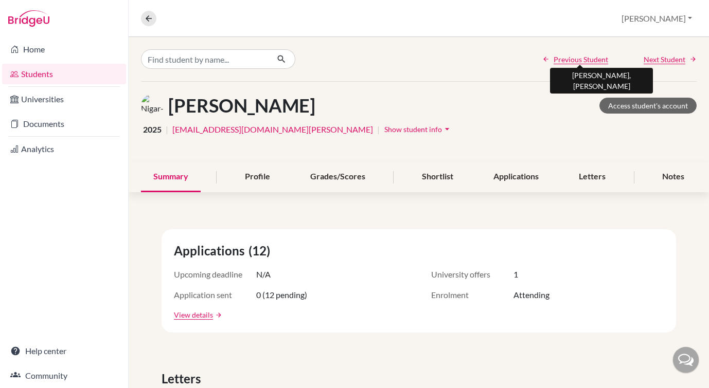
click at [575, 57] on span "Previous Student" at bounding box center [581, 59] width 55 height 11
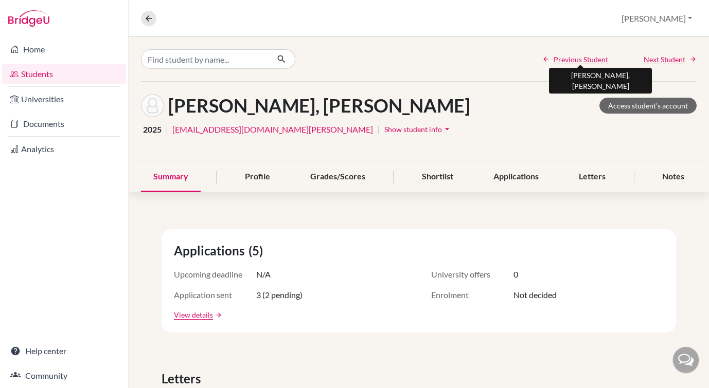
click at [575, 57] on span "Previous Student" at bounding box center [581, 59] width 55 height 11
